Goal: Information Seeking & Learning: Learn about a topic

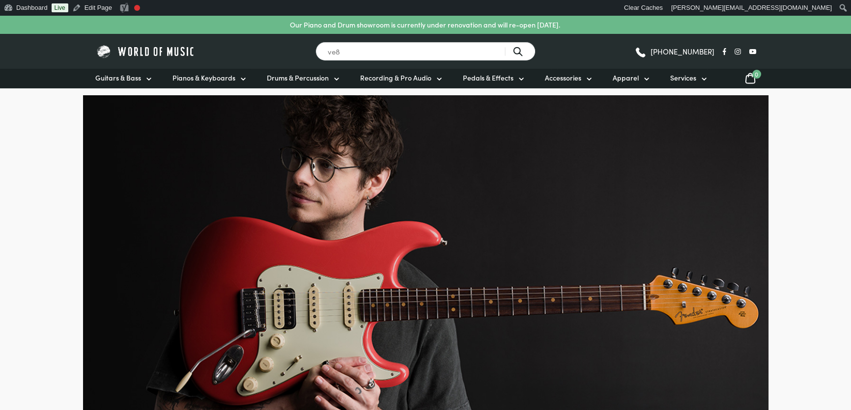
type input "ve8"
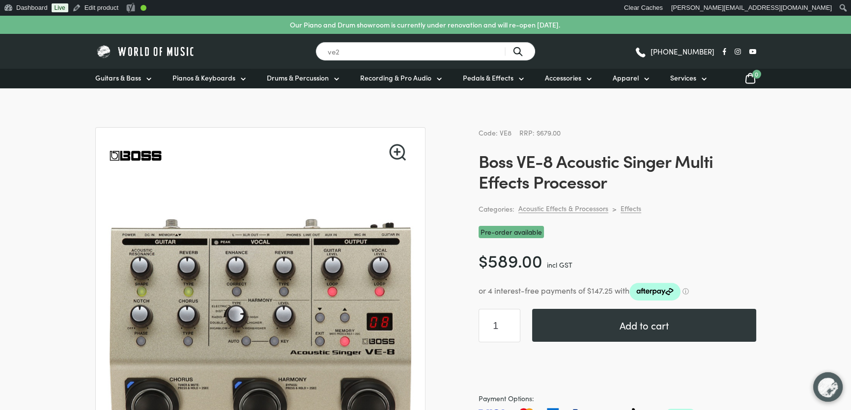
type input "ve2"
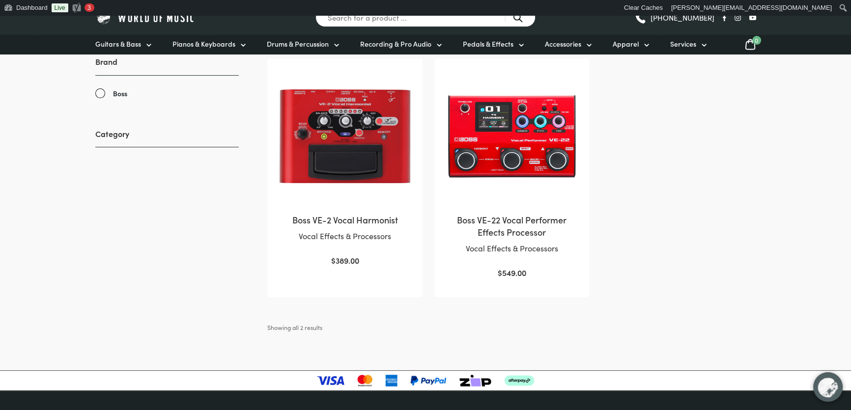
click at [339, 138] on img at bounding box center [344, 136] width 135 height 135
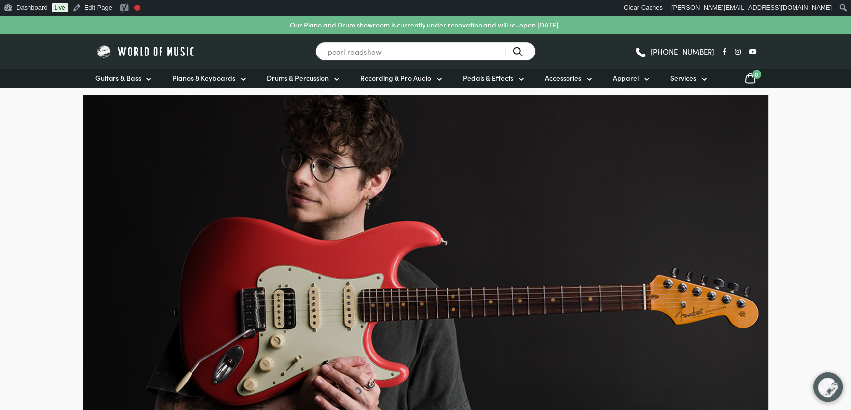
type input "pearl roadshow"
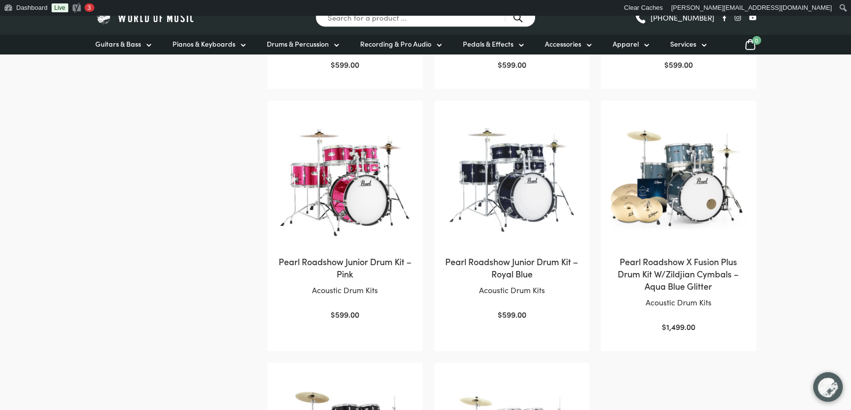
scroll to position [699, 0]
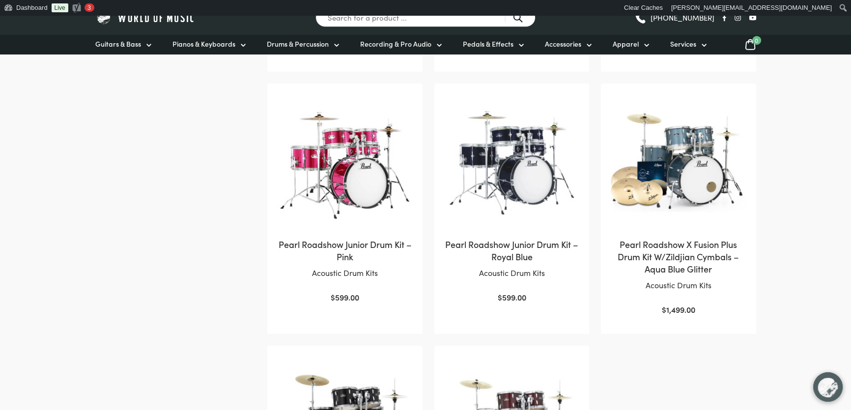
click at [684, 208] on img at bounding box center [678, 160] width 135 height 135
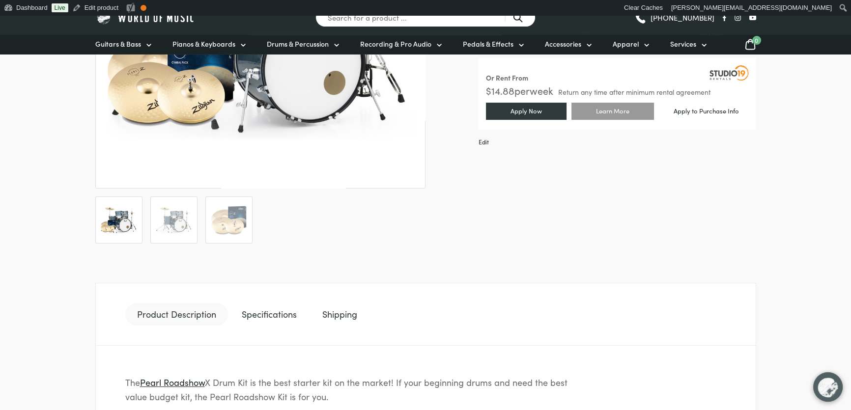
scroll to position [536, 0]
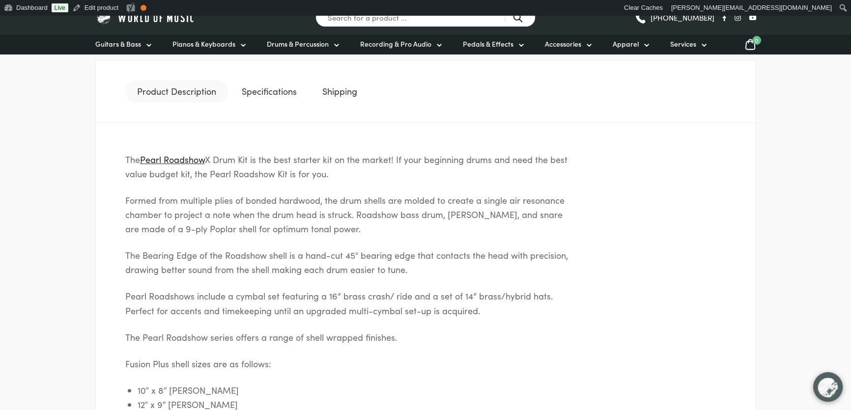
click at [326, 103] on ul "Product Description Specifications Shipping" at bounding box center [425, 91] width 661 height 63
click at [330, 96] on link "Shipping" at bounding box center [340, 91] width 58 height 23
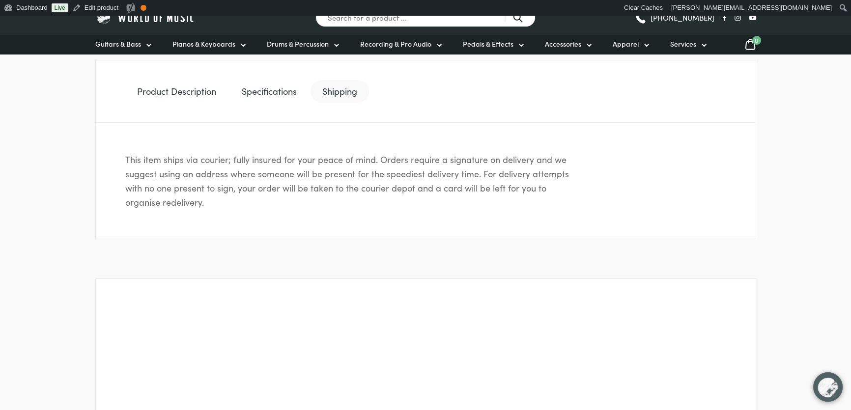
click at [256, 97] on link "Specifications" at bounding box center [269, 91] width 79 height 23
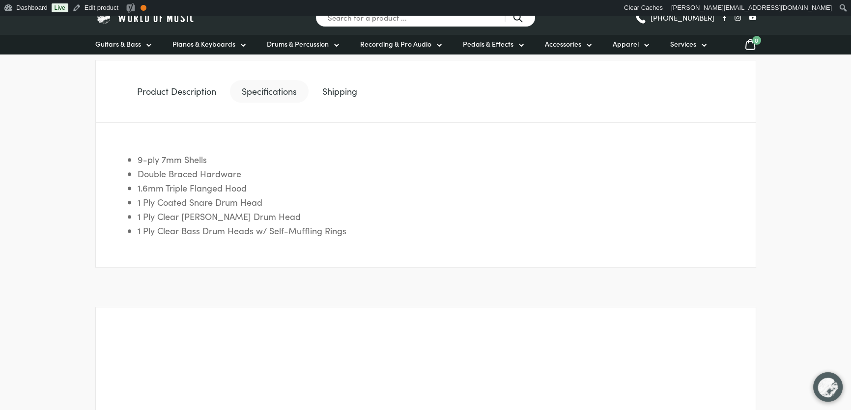
click at [147, 90] on link "Product Description" at bounding box center [176, 91] width 103 height 23
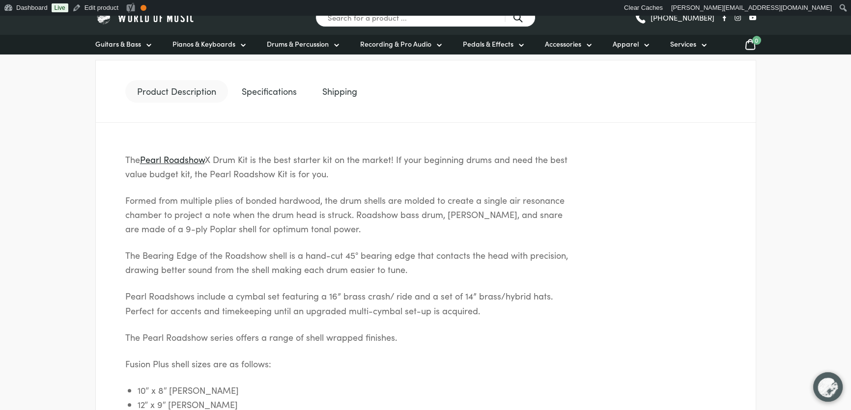
click at [178, 90] on link "Product Description" at bounding box center [176, 91] width 103 height 23
drag, startPoint x: 155, startPoint y: 92, endPoint x: 183, endPoint y: 90, distance: 28.5
click at [155, 92] on link "Product Description" at bounding box center [176, 91] width 103 height 23
drag, startPoint x: 183, startPoint y: 90, endPoint x: 283, endPoint y: 87, distance: 99.3
click at [184, 90] on link "Product Description" at bounding box center [176, 91] width 103 height 23
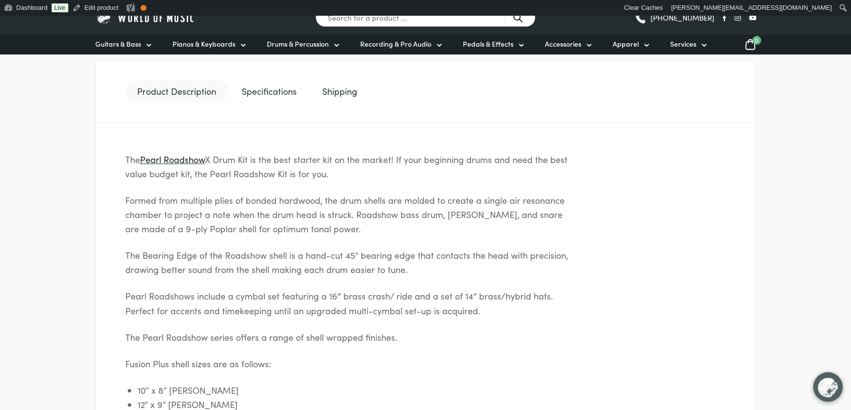
click at [284, 87] on link "Specifications" at bounding box center [269, 91] width 79 height 23
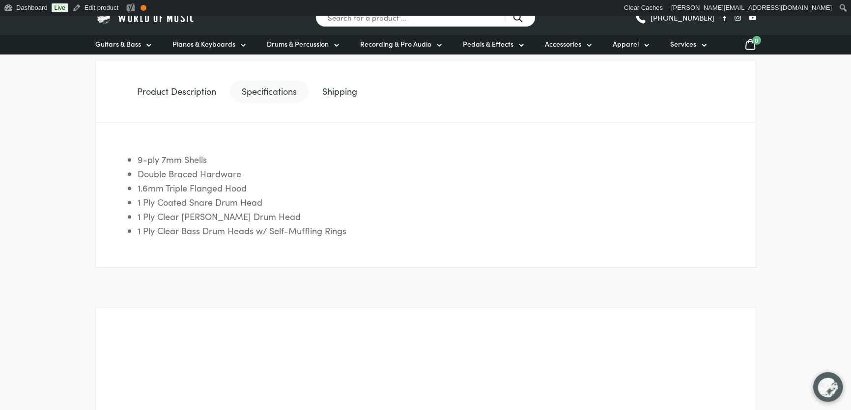
drag, startPoint x: 265, startPoint y: 89, endPoint x: 243, endPoint y: 89, distance: 22.6
click at [264, 89] on link "Specifications" at bounding box center [269, 91] width 79 height 23
click at [145, 102] on ul "Product Description Specifications Shipping" at bounding box center [425, 91] width 661 height 63
click at [176, 97] on link "Product Description" at bounding box center [176, 91] width 103 height 23
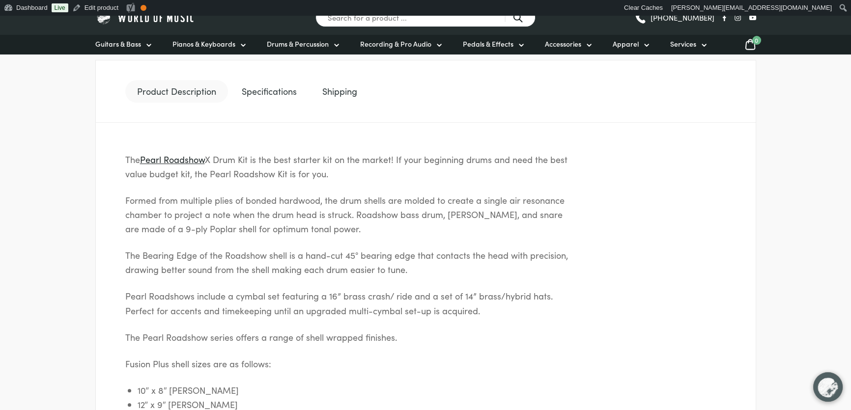
click at [158, 94] on link "Product Description" at bounding box center [176, 91] width 103 height 23
drag, startPoint x: 158, startPoint y: 94, endPoint x: 419, endPoint y: 140, distance: 264.9
click at [158, 94] on link "Product Description" at bounding box center [176, 91] width 103 height 23
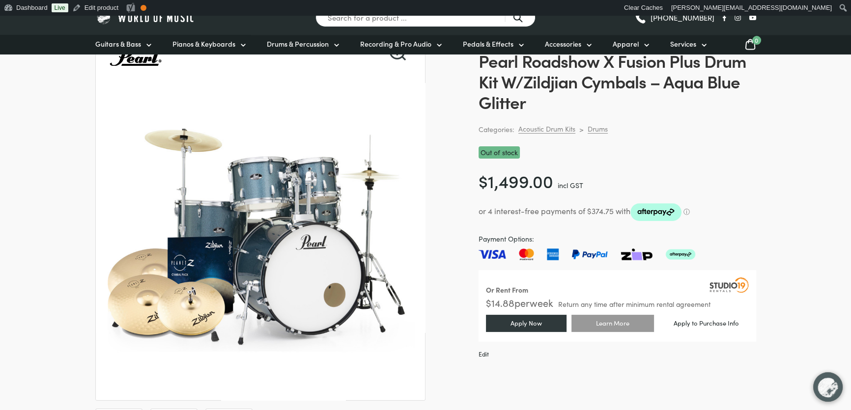
scroll to position [0, 0]
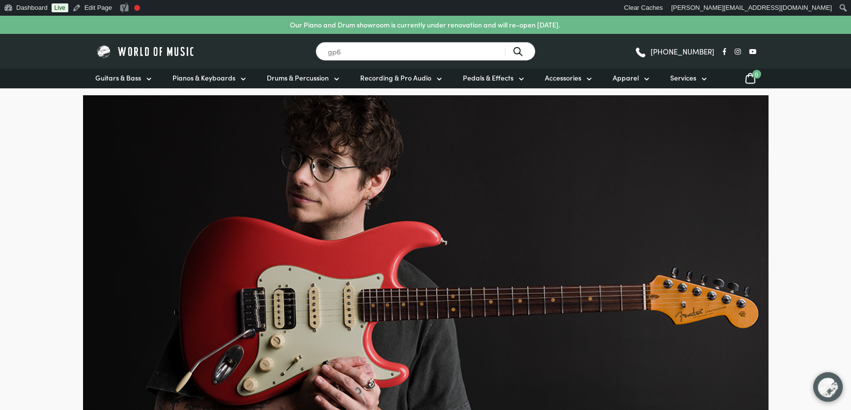
type input "gp6"
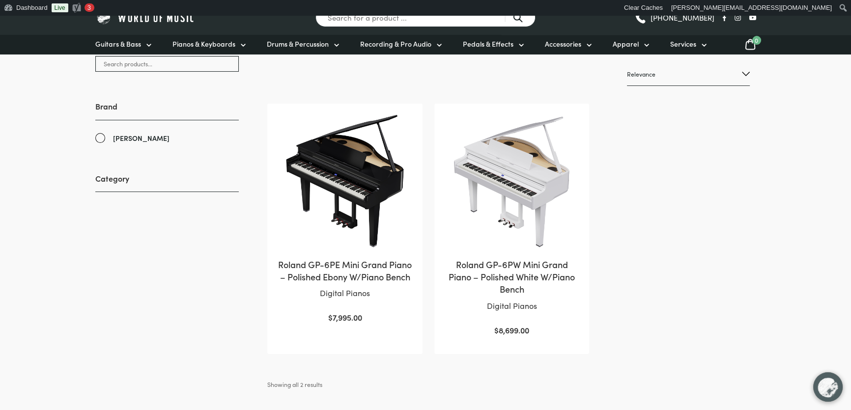
click at [374, 179] on img at bounding box center [344, 181] width 135 height 135
